Goal: Task Accomplishment & Management: Complete application form

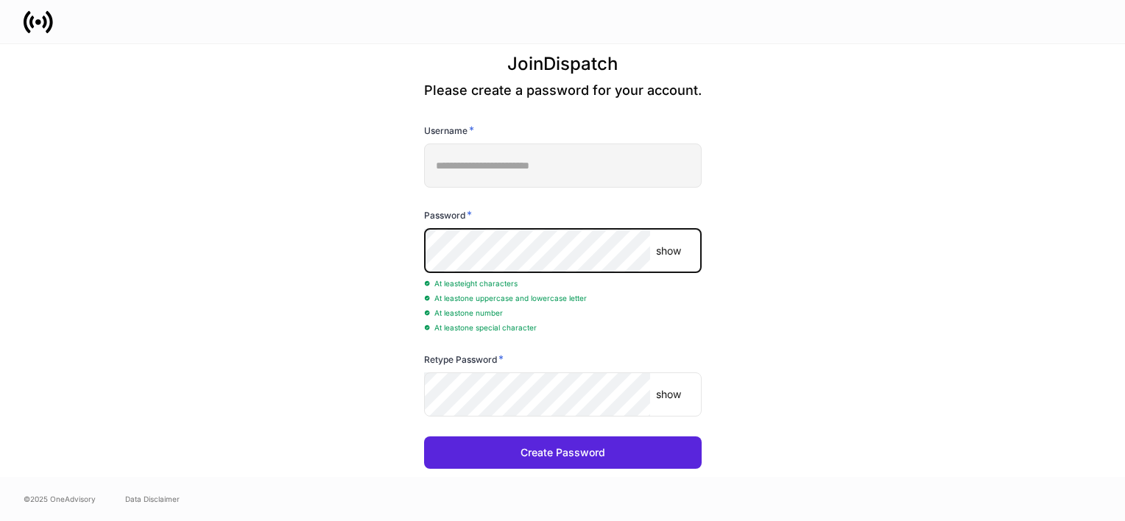
click at [677, 395] on p "show" at bounding box center [668, 394] width 25 height 15
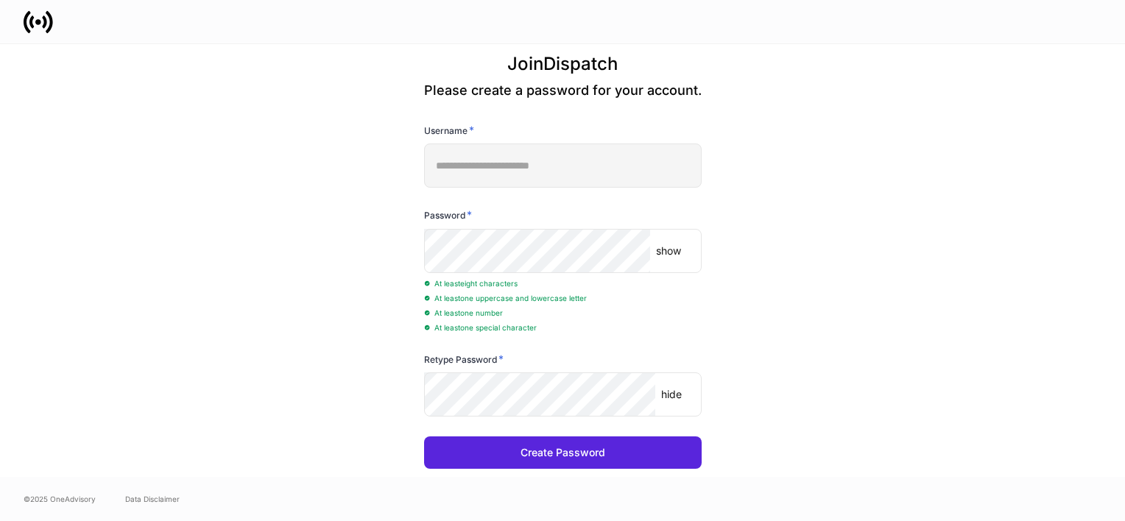
click at [671, 250] on p "show" at bounding box center [668, 251] width 25 height 15
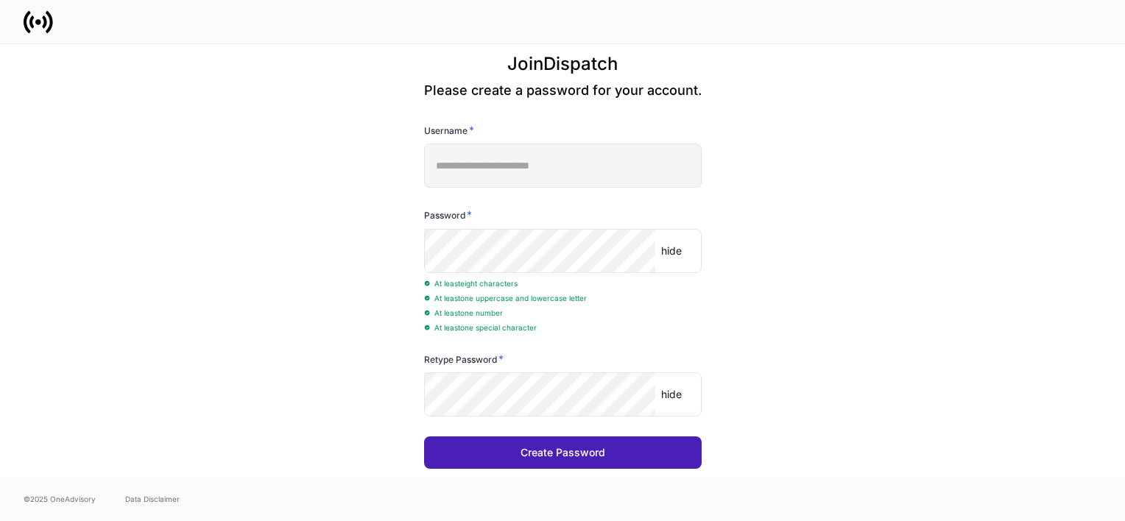
click at [586, 450] on div "Create Password" at bounding box center [562, 452] width 85 height 15
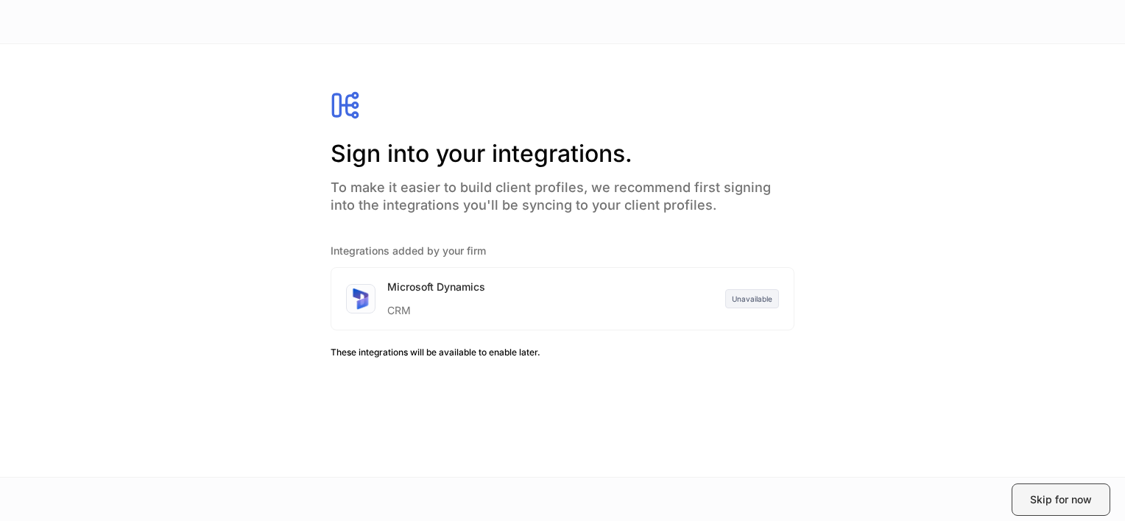
click at [935, 473] on div "Skip for now" at bounding box center [1061, 499] width 62 height 15
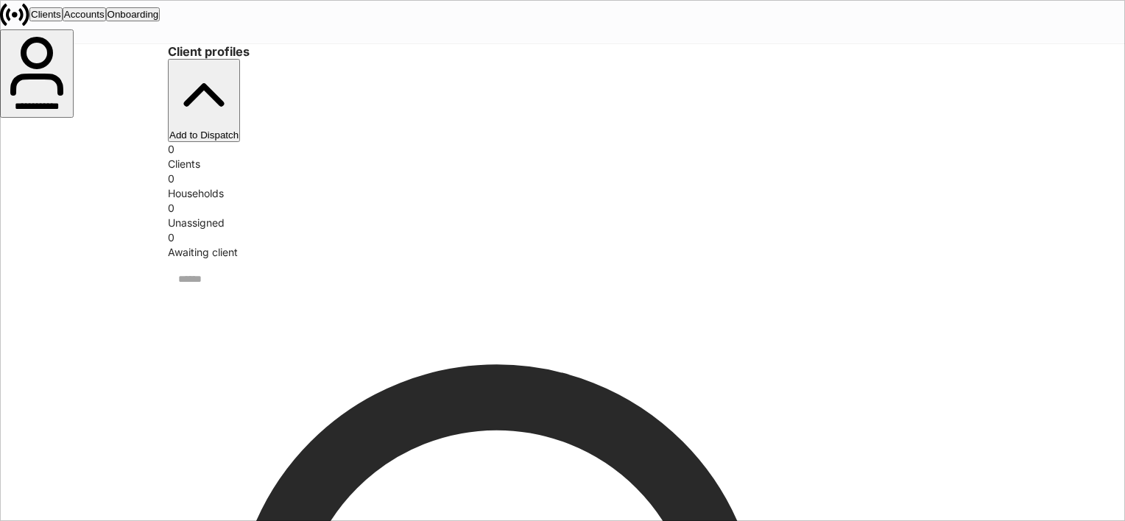
click at [105, 20] on div "Accounts" at bounding box center [84, 14] width 40 height 11
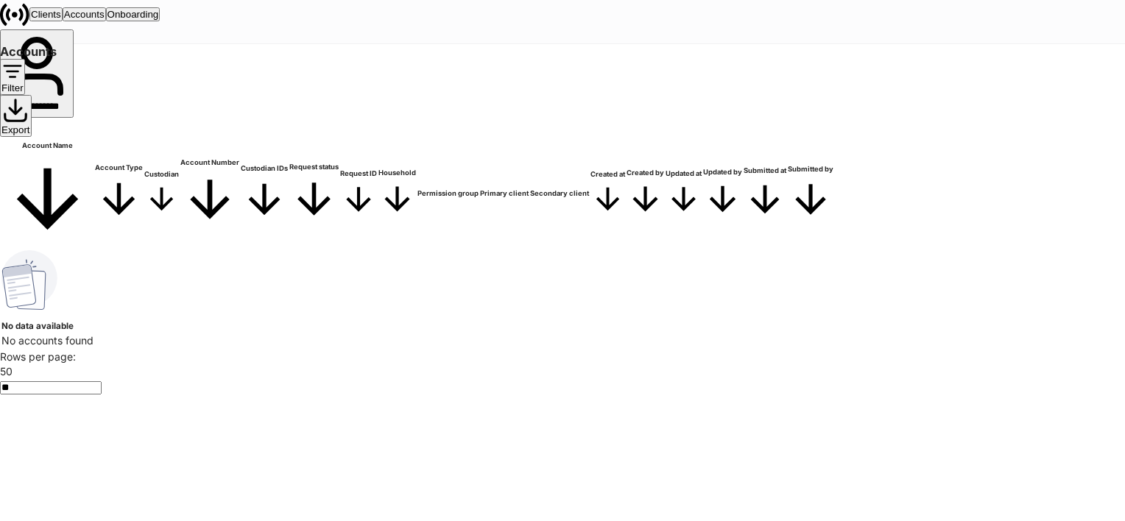
click at [159, 20] on div "Onboarding" at bounding box center [133, 14] width 52 height 11
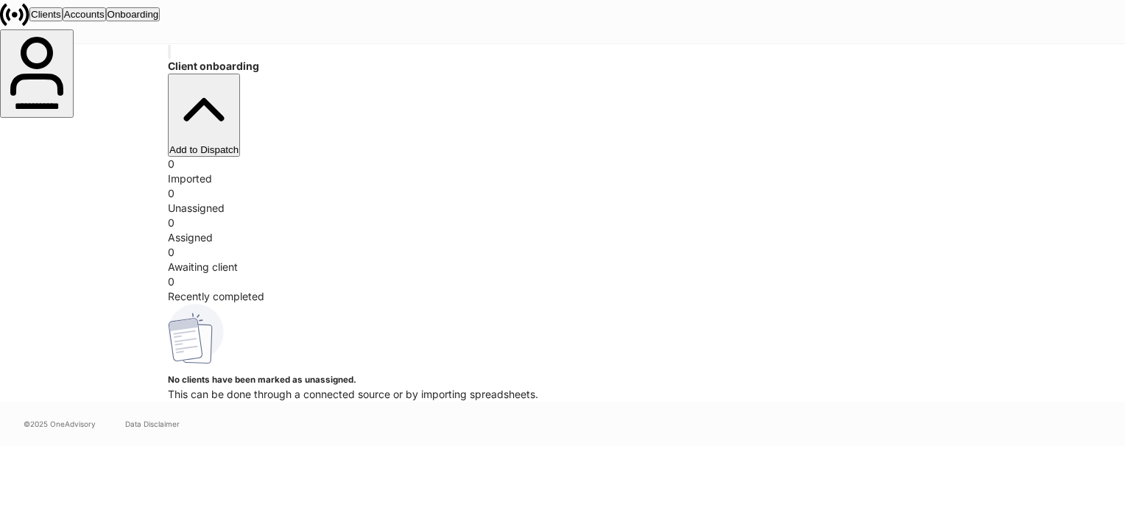
click at [61, 15] on div "Clients" at bounding box center [46, 14] width 30 height 11
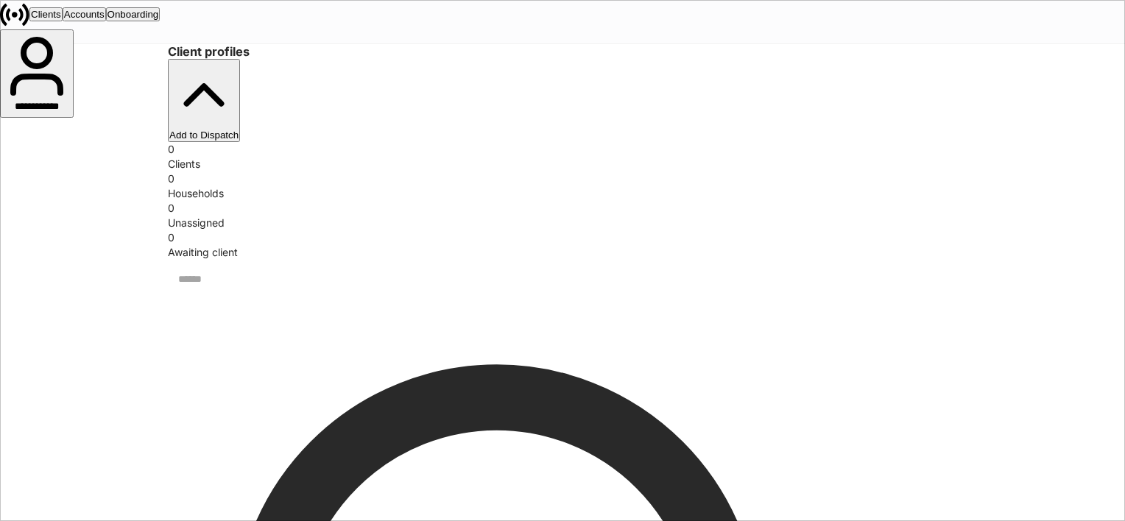
click at [29, 29] on icon at bounding box center [14, 14] width 29 height 29
